Goal: Task Accomplishment & Management: Manage account settings

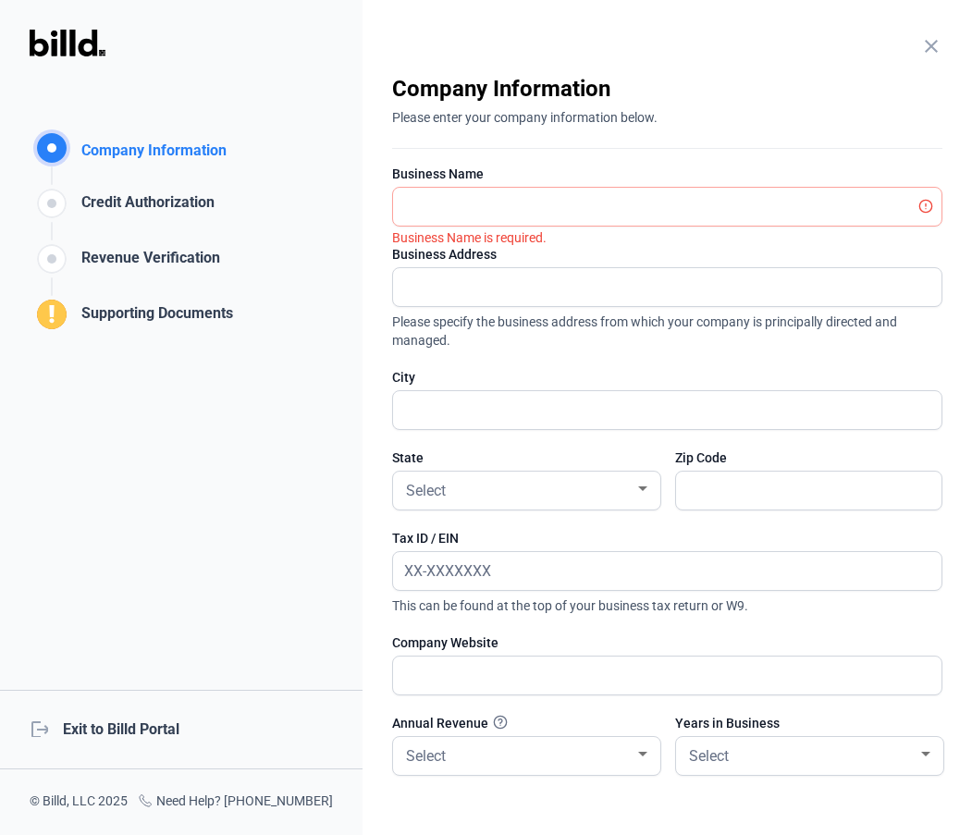
click at [934, 39] on div "close Company Information Please enter your company information below. Business…" at bounding box center [666, 417] width 609 height 835
click at [920, 41] on mat-icon "close" at bounding box center [931, 46] width 22 height 22
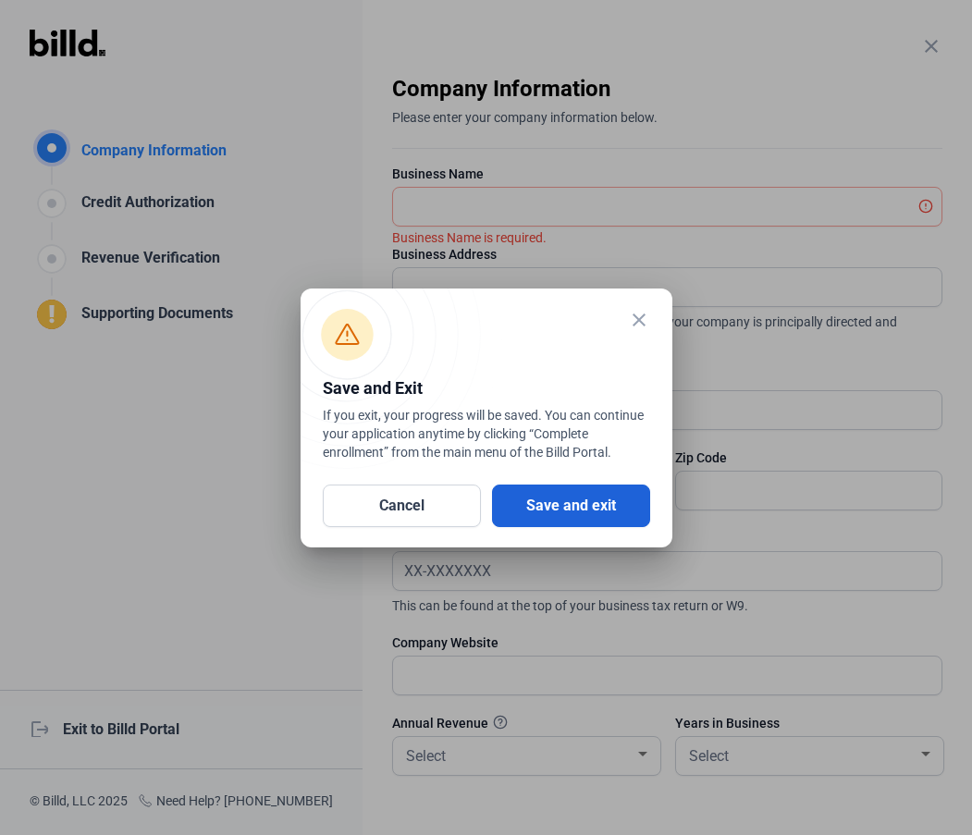
click at [553, 485] on button "Save and exit" at bounding box center [571, 505] width 158 height 43
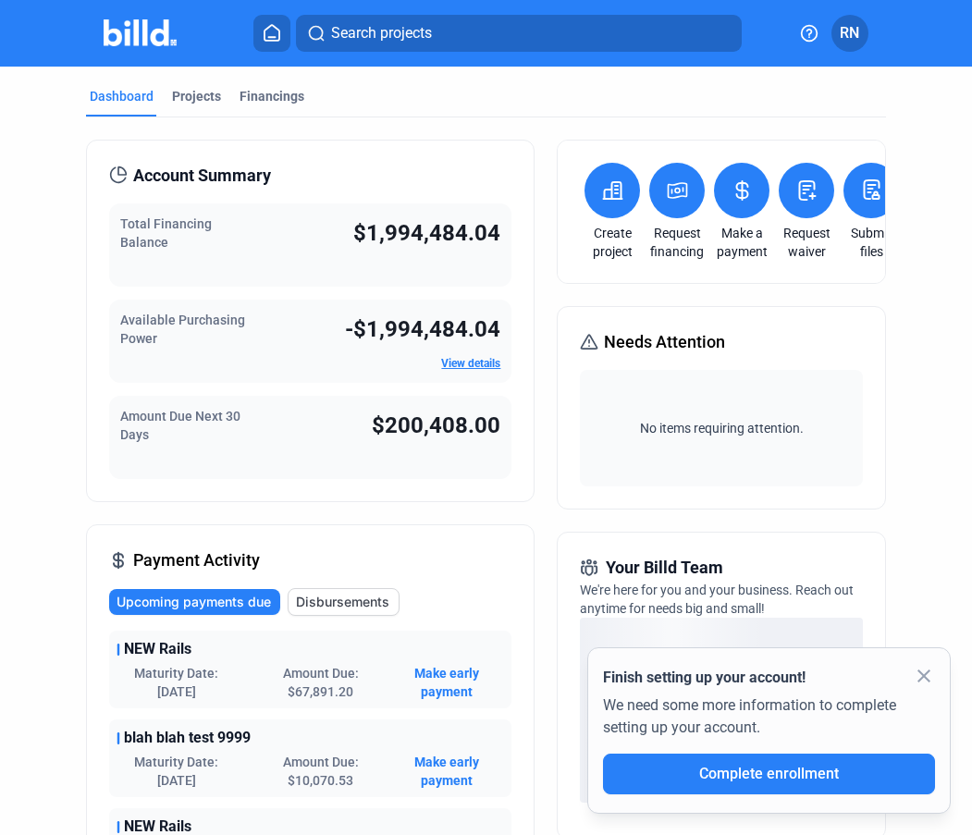
click at [670, 207] on button at bounding box center [676, 190] width 55 height 55
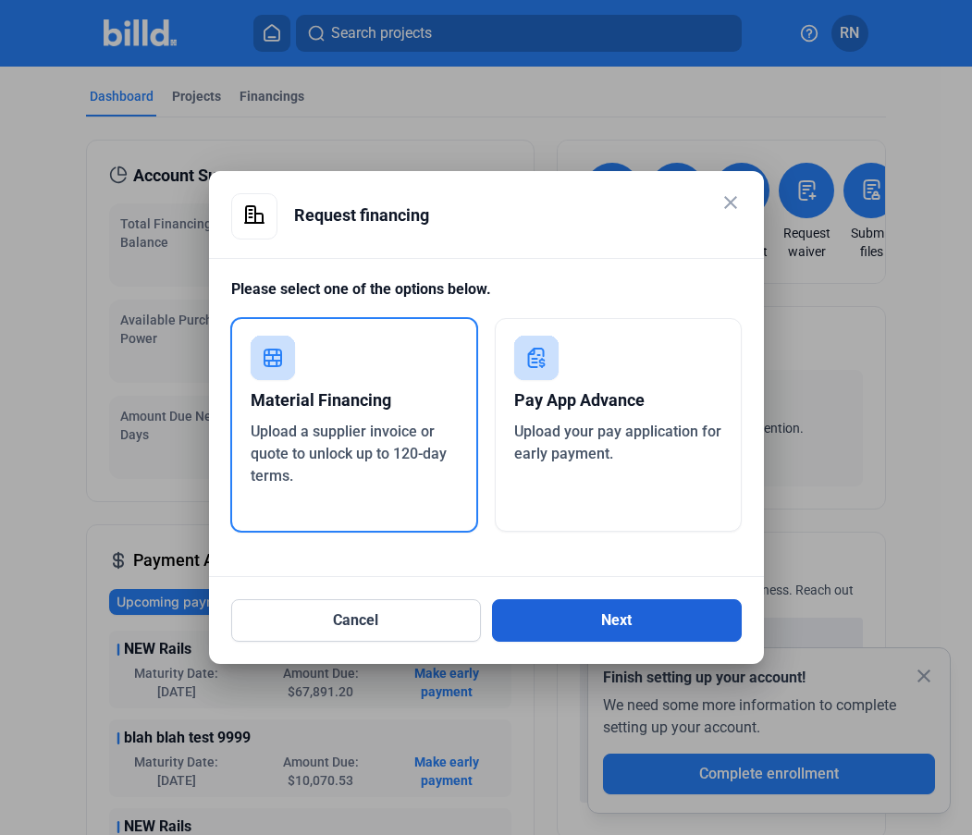
click at [534, 602] on button "Next" at bounding box center [617, 620] width 250 height 43
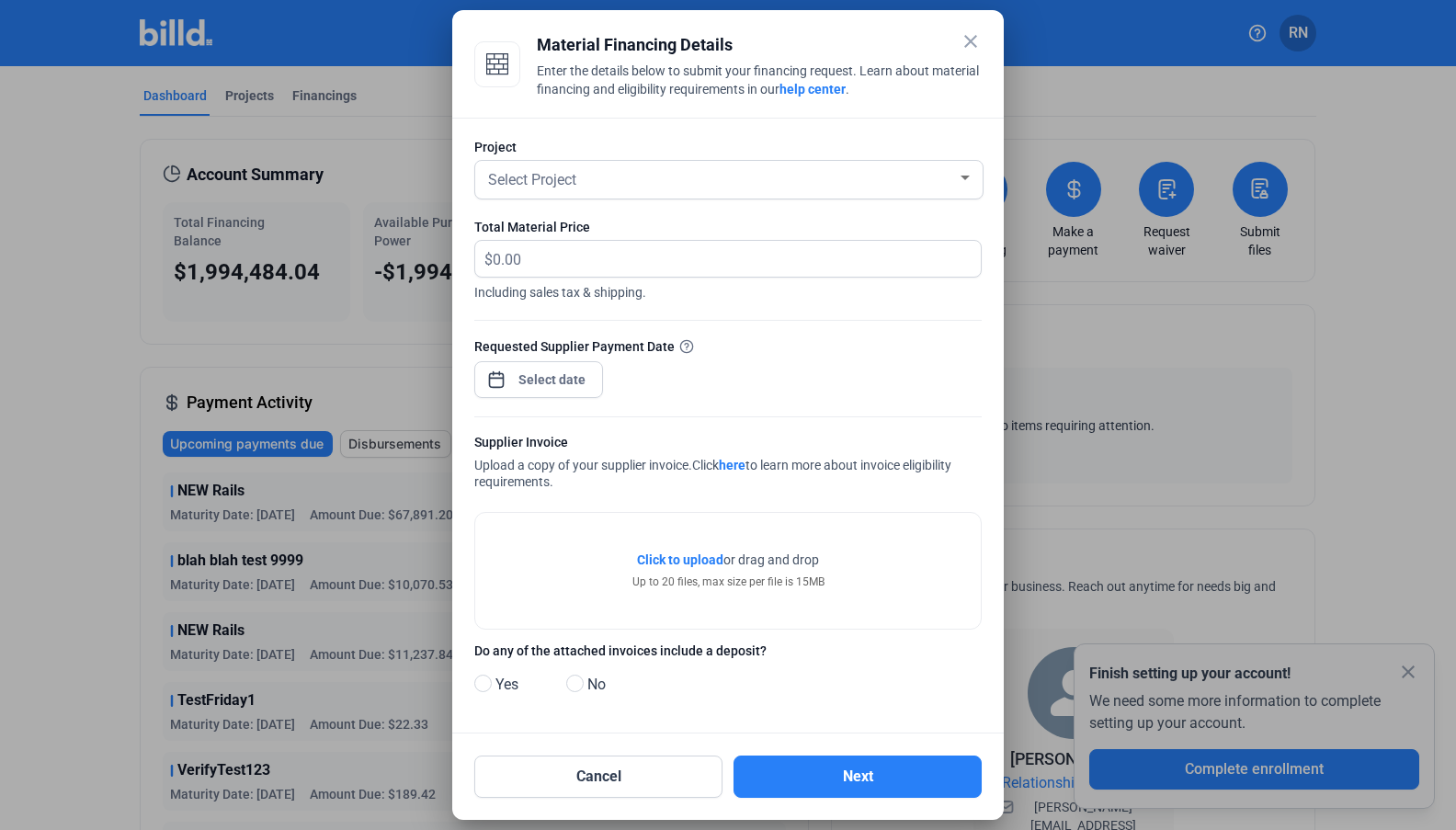
click at [583, 278] on span "Including sales tax & shipping." at bounding box center [728, 289] width 507 height 24
click at [584, 262] on input "text" at bounding box center [727, 258] width 467 height 36
click at [571, 773] on button "Cancel" at bounding box center [599, 776] width 249 height 43
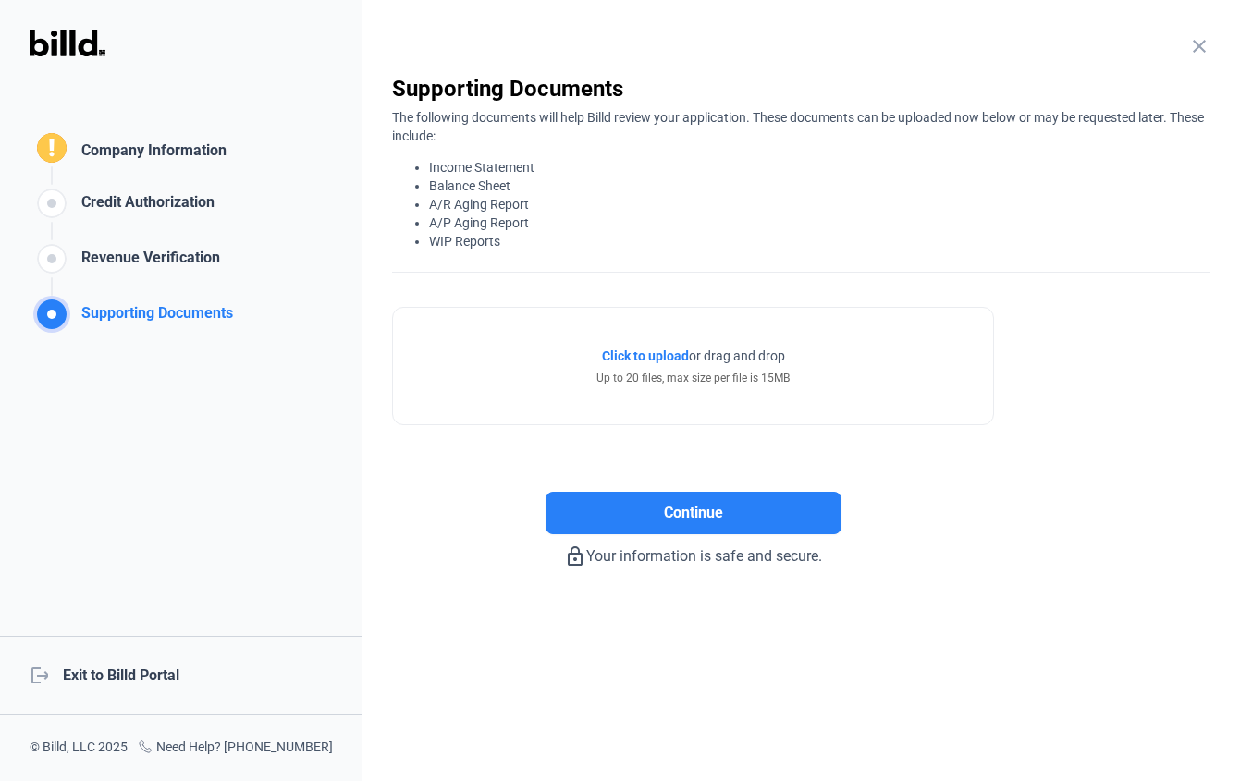
click at [143, 154] on div "Company Information" at bounding box center [150, 153] width 153 height 27
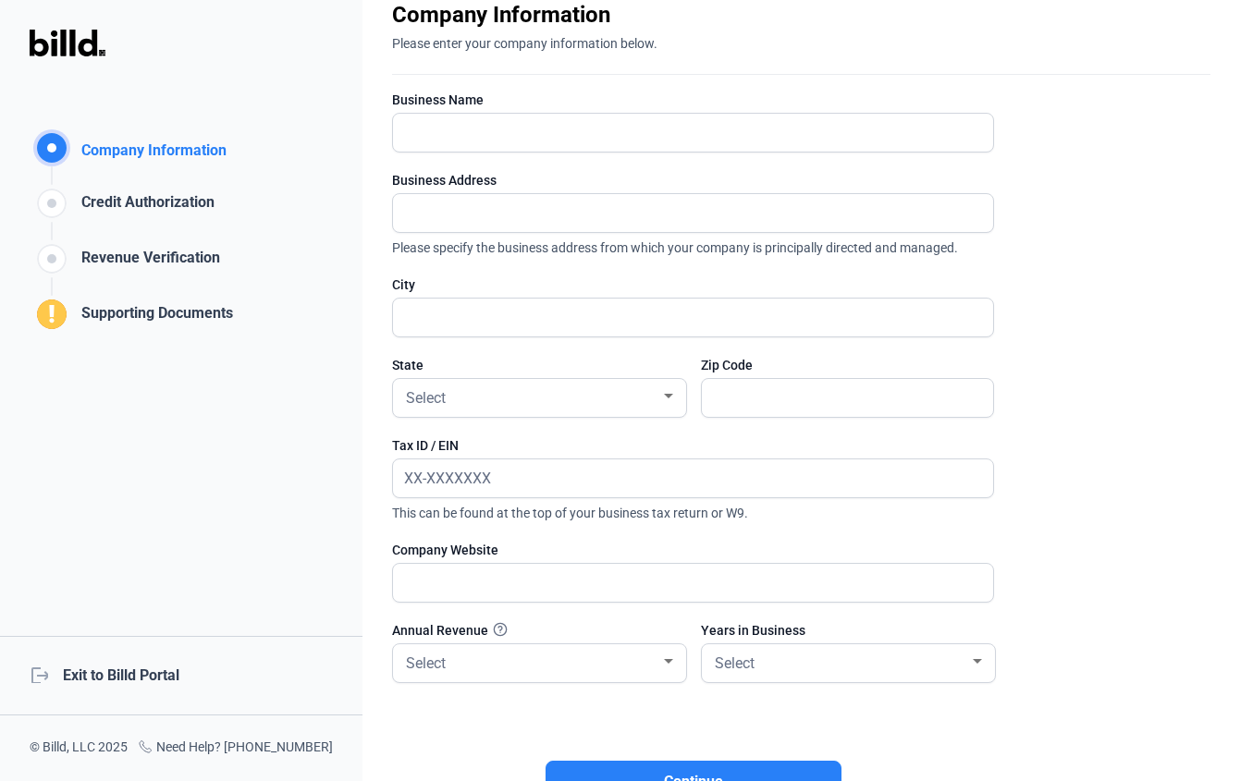
scroll to position [92, 0]
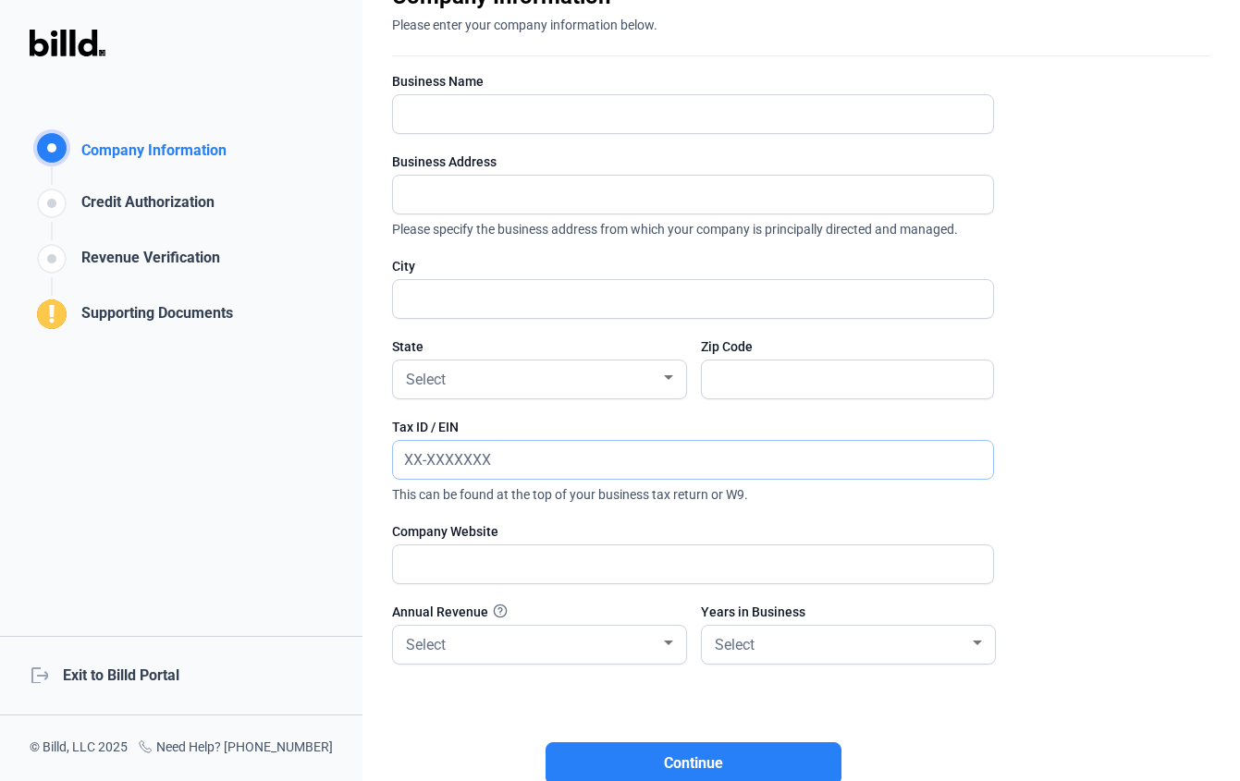
click at [489, 451] on input "text" at bounding box center [693, 460] width 600 height 38
type input "[US_EMPLOYER_IDENTIFICATION_NUMBER]"
click at [508, 625] on mat-form-field "Select" at bounding box center [539, 645] width 295 height 40
click at [509, 640] on div "Select" at bounding box center [531, 644] width 258 height 26
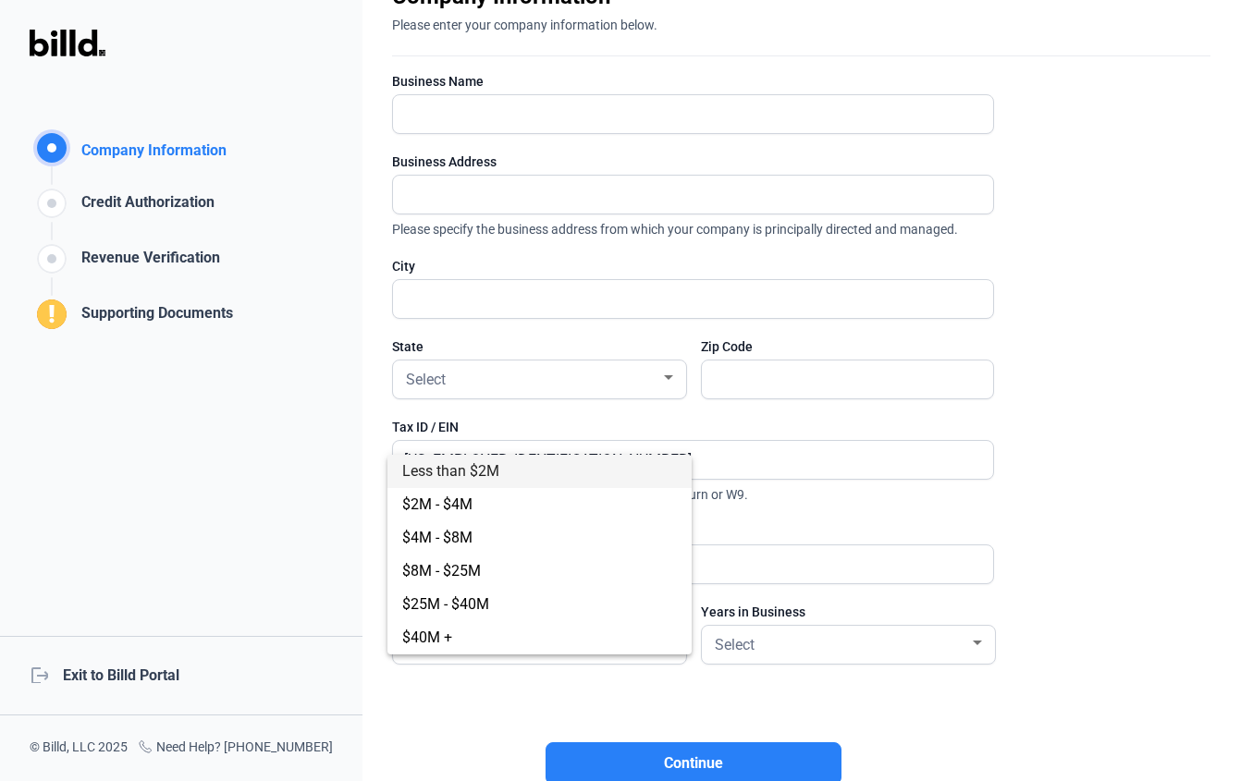
click at [853, 643] on div at bounding box center [620, 390] width 1240 height 781
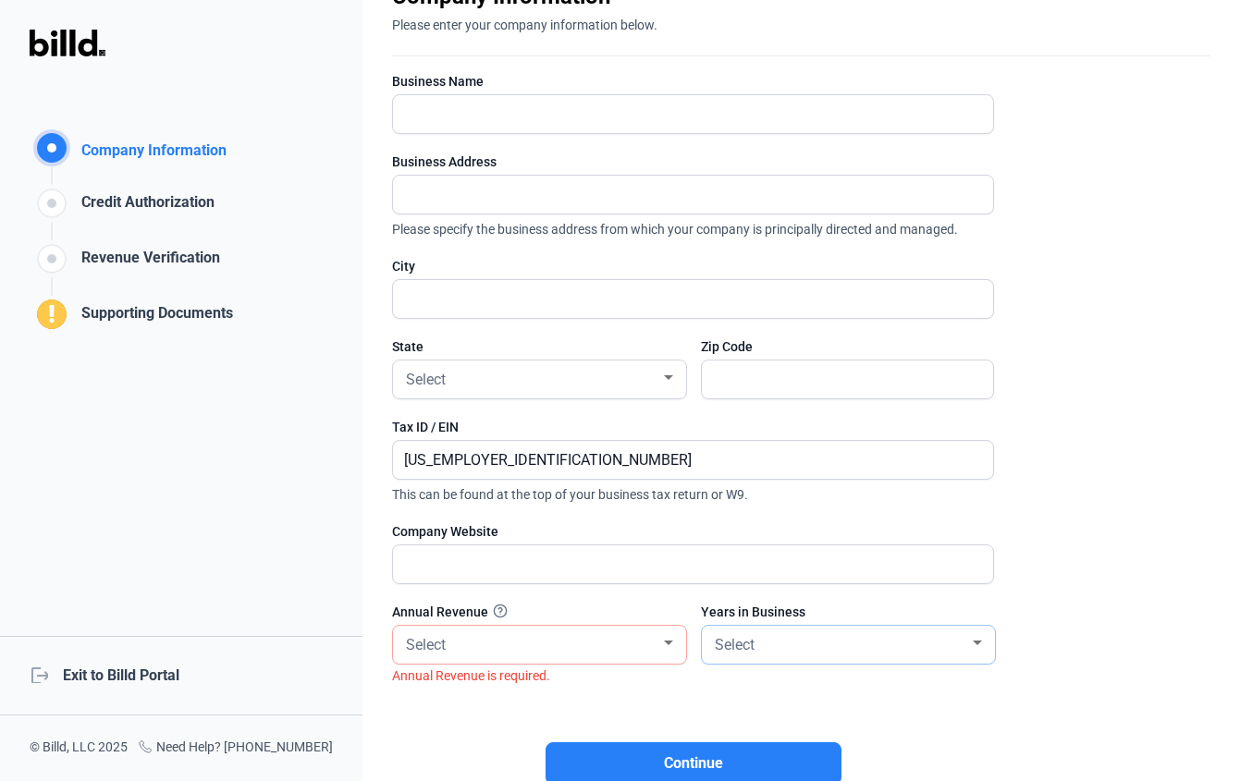
click at [837, 650] on div "Select" at bounding box center [840, 644] width 258 height 26
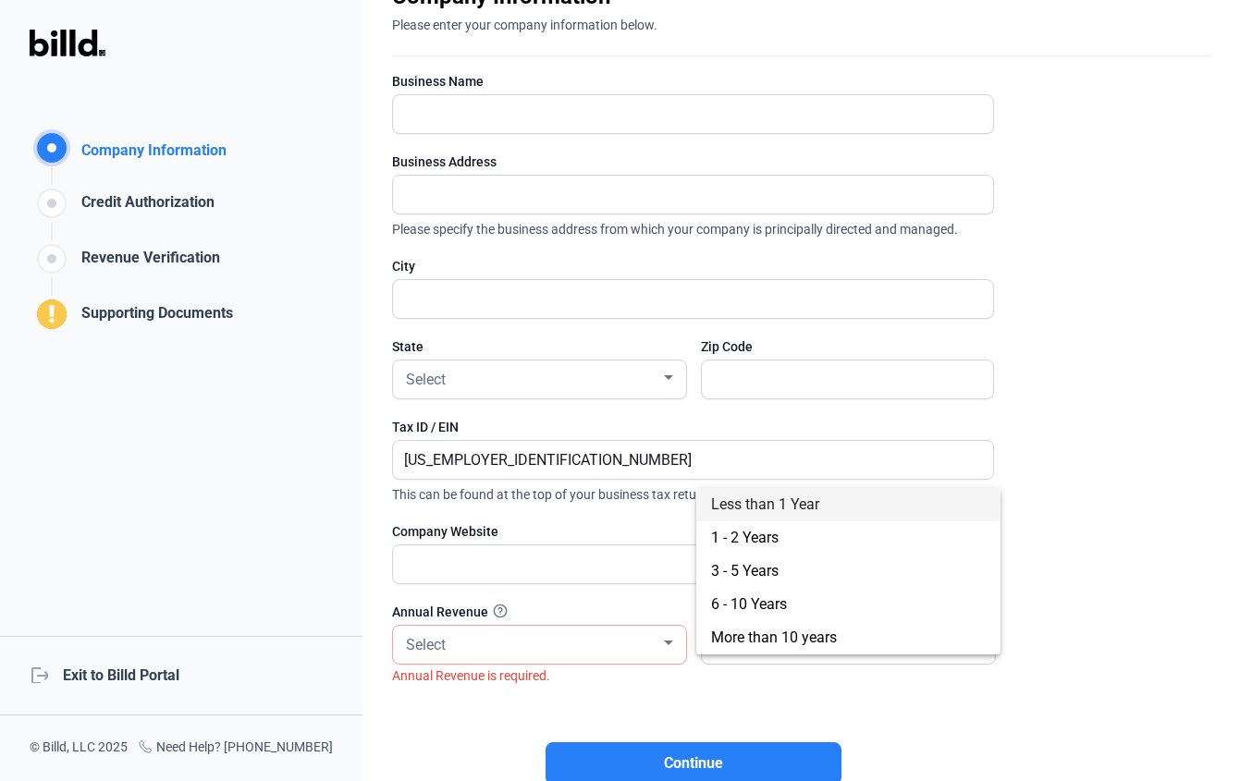
click at [230, 450] on div at bounding box center [620, 390] width 1240 height 781
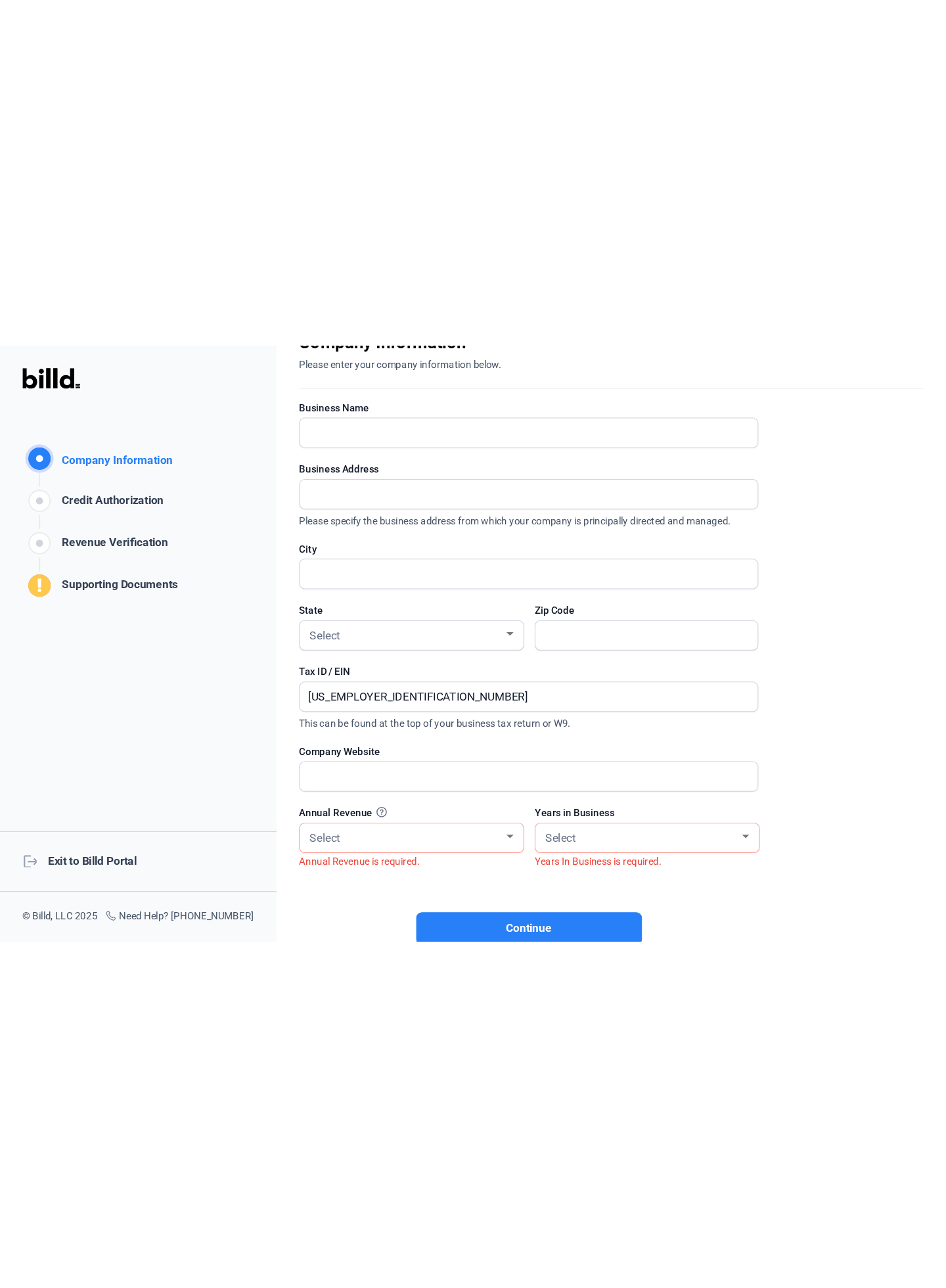
scroll to position [0, 0]
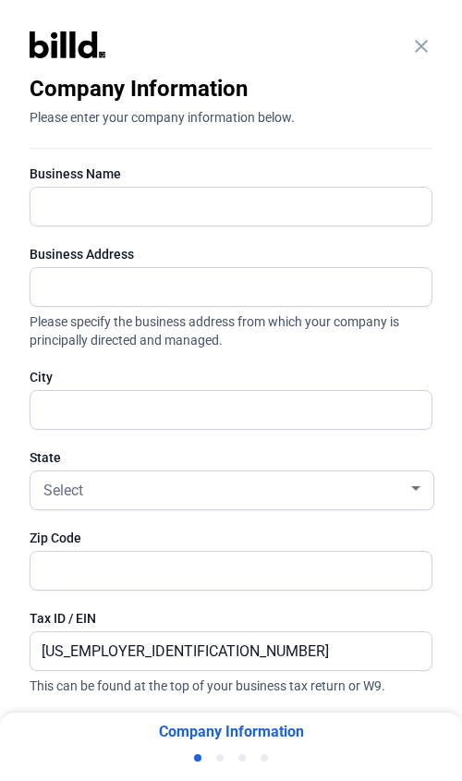
click at [218, 755] on div at bounding box center [219, 757] width 7 height 7
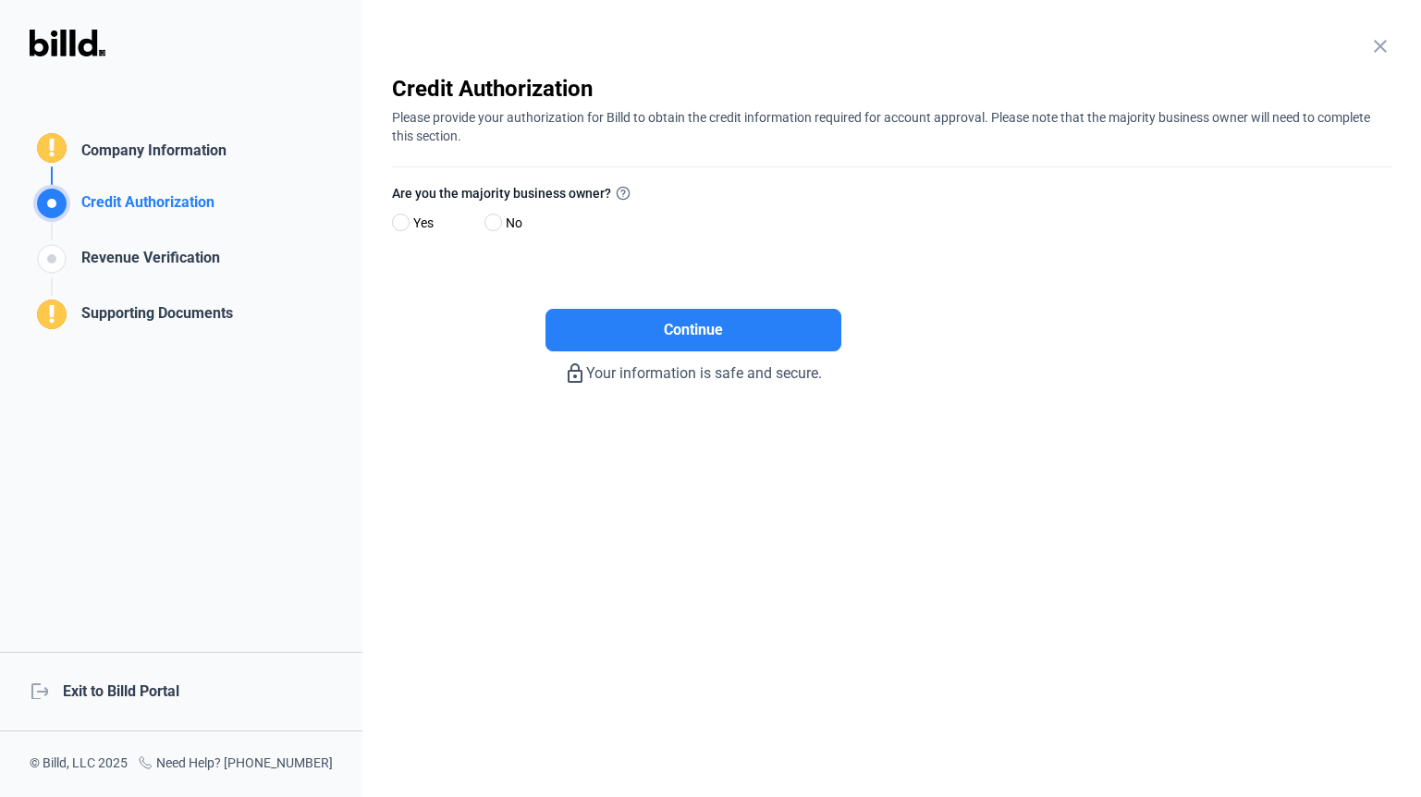
click at [111, 703] on div "logout Exit to Billd Portal" at bounding box center [181, 692] width 362 height 80
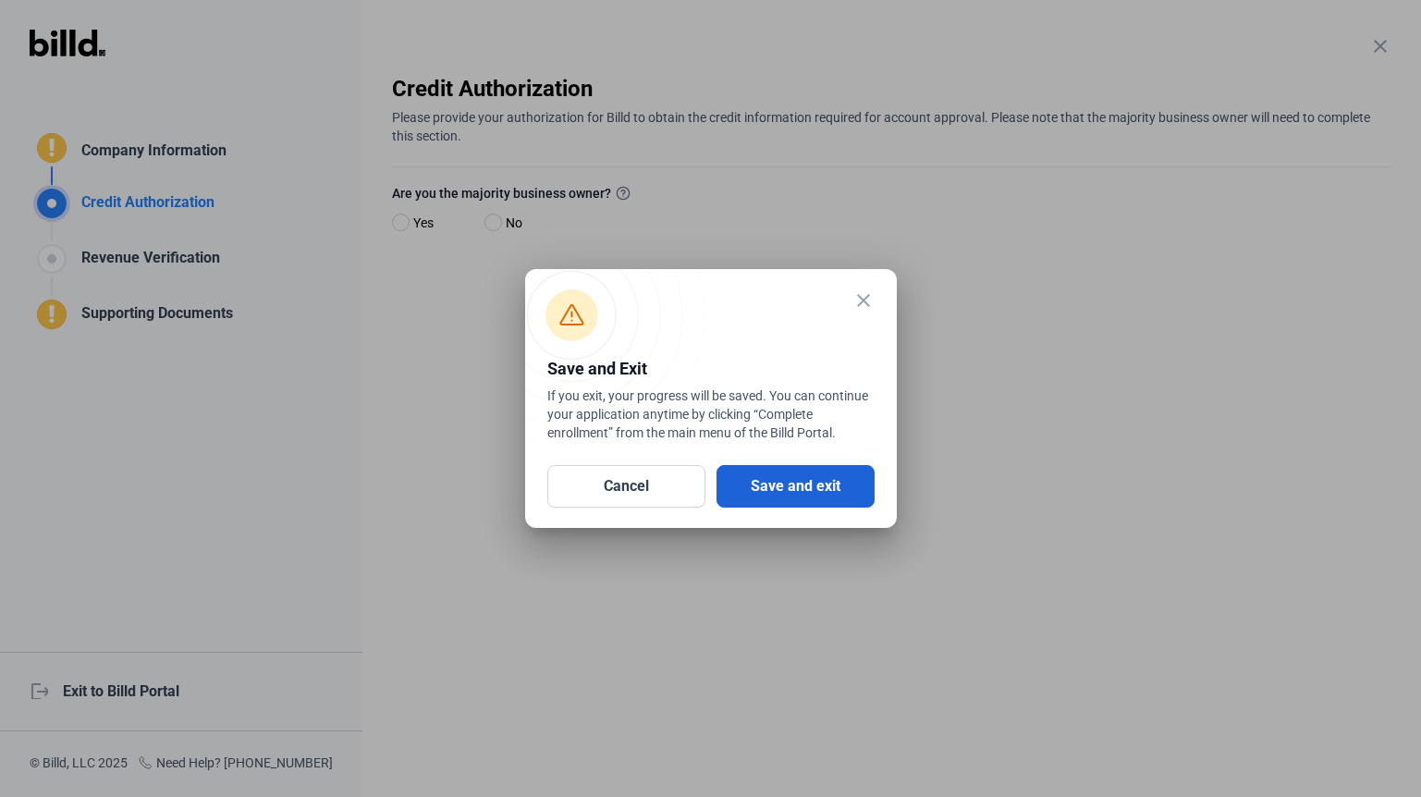
click at [751, 488] on button "Save and exit" at bounding box center [795, 486] width 158 height 43
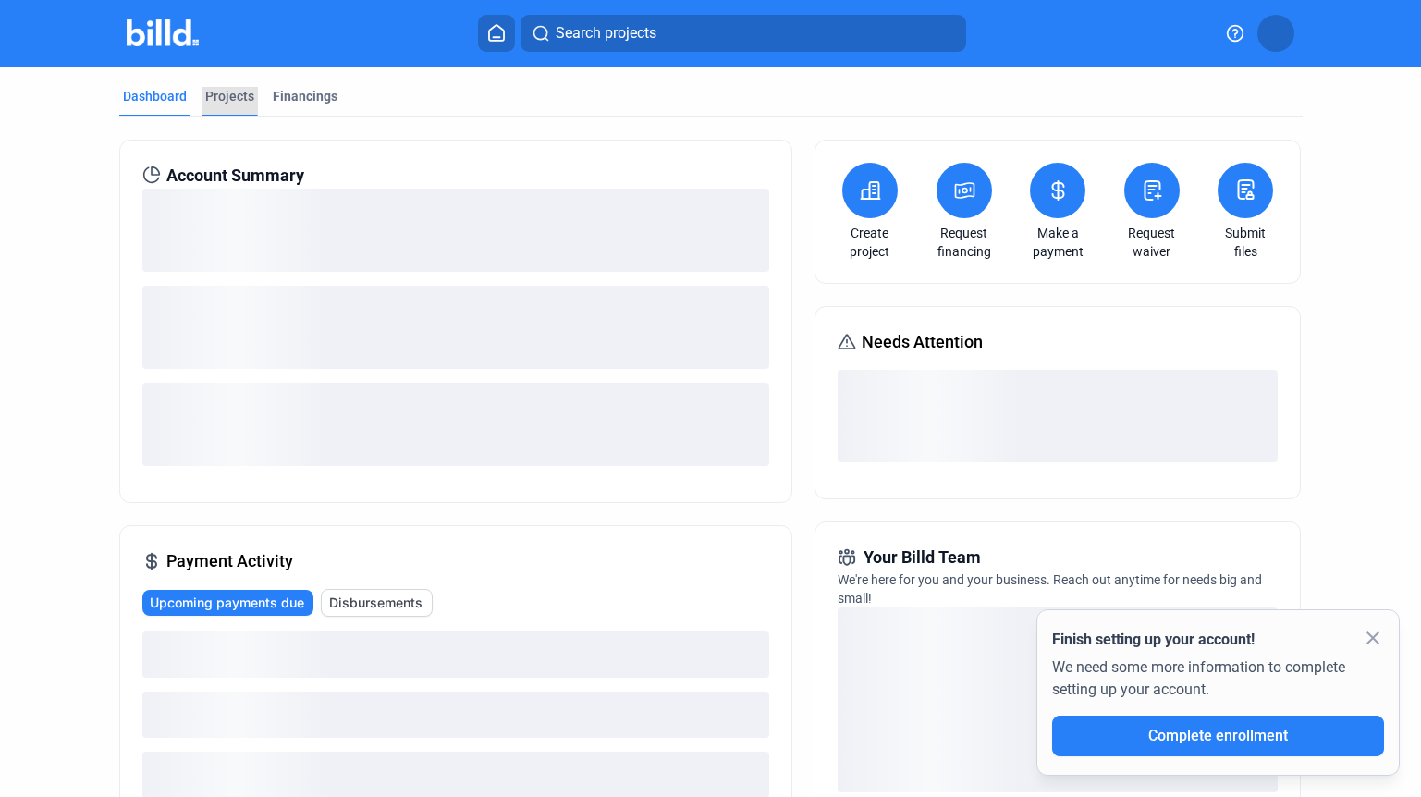
click at [235, 94] on div "Projects" at bounding box center [229, 96] width 49 height 18
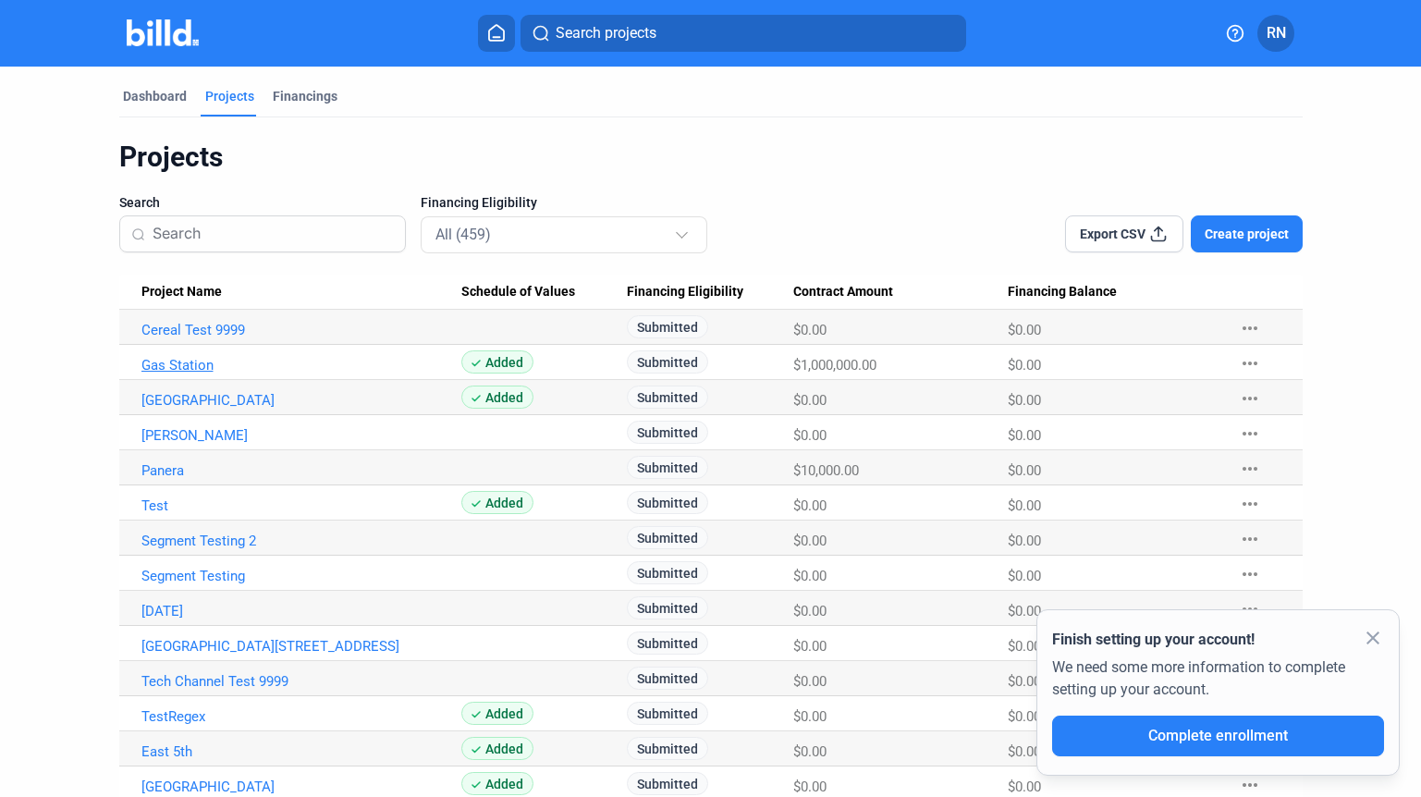
click at [199, 338] on link "Gas Station" at bounding box center [301, 330] width 321 height 17
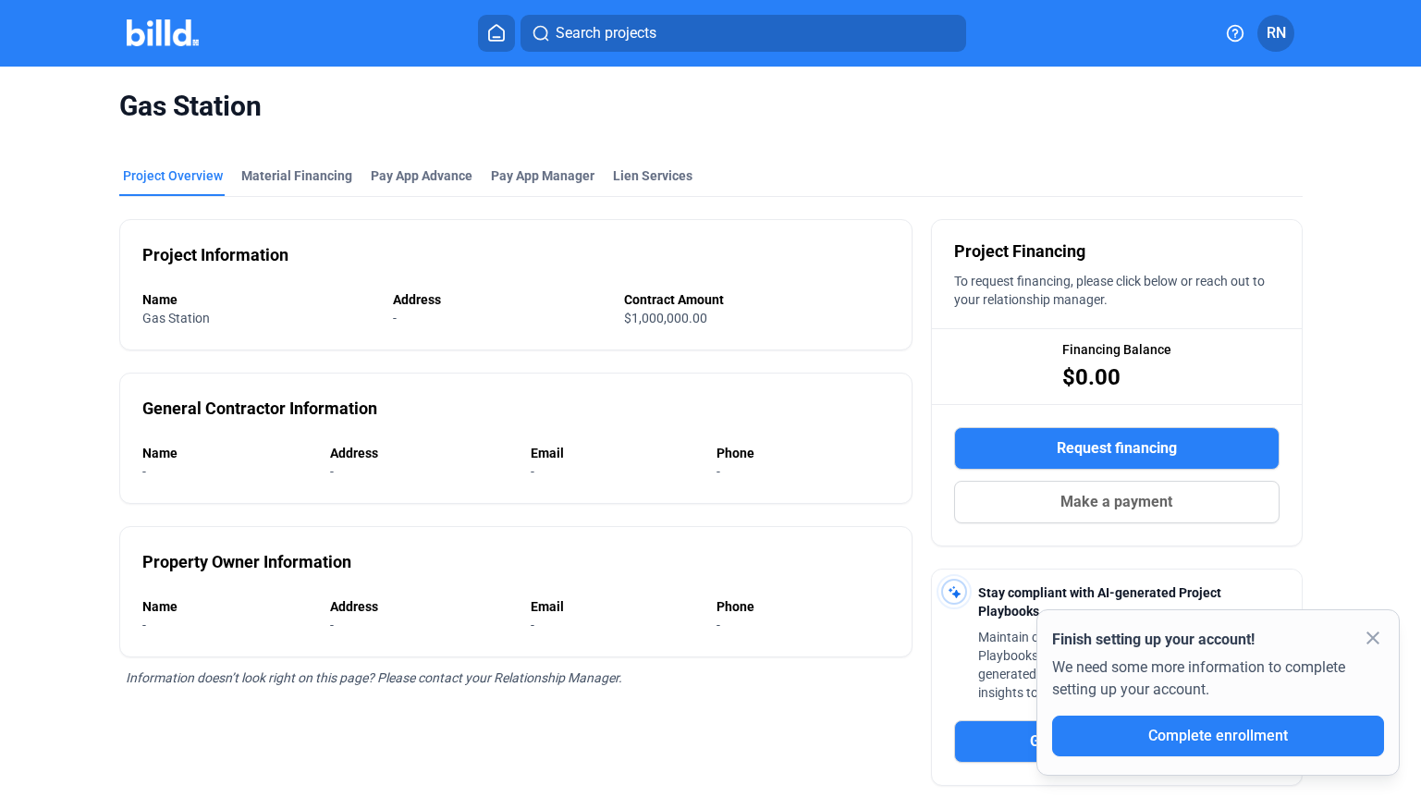
click at [211, 103] on span "Gas Station" at bounding box center [710, 106] width 1183 height 35
